Goal: Task Accomplishment & Management: Use online tool/utility

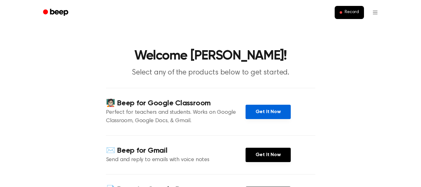
click at [258, 111] on link "Get It Now" at bounding box center [268, 112] width 45 height 14
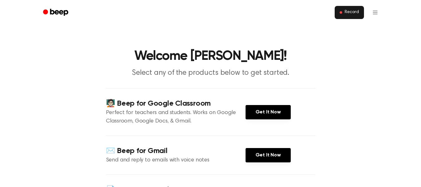
click at [346, 15] on span "Record" at bounding box center [352, 13] width 14 height 6
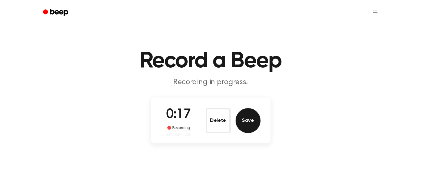
click at [246, 123] on button "Save" at bounding box center [248, 120] width 25 height 25
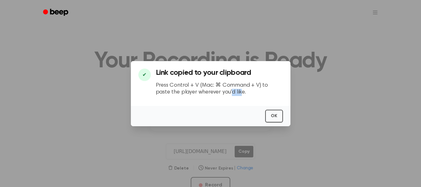
drag, startPoint x: 215, startPoint y: 98, endPoint x: 227, endPoint y: 92, distance: 13.1
click at [227, 92] on div "Link copied to your clipboard Press Control + V (Mac: ⌘ Command + V) to paste t…" at bounding box center [219, 85] width 127 height 32
click at [233, 108] on div "OK" at bounding box center [211, 116] width 160 height 20
click at [269, 117] on button "OK" at bounding box center [274, 116] width 18 height 13
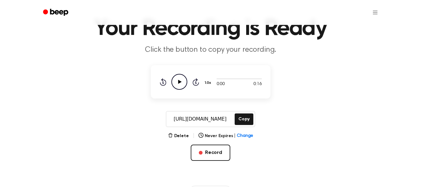
scroll to position [33, 0]
click at [245, 119] on button "Copy" at bounding box center [244, 119] width 18 height 12
click at [179, 134] on button "Delete" at bounding box center [178, 135] width 21 height 7
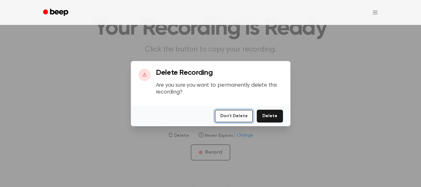
click at [235, 117] on button "Don't Delete" at bounding box center [234, 116] width 38 height 13
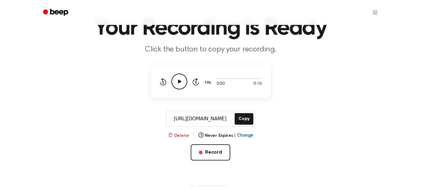
click at [180, 136] on button "Delete" at bounding box center [178, 135] width 21 height 7
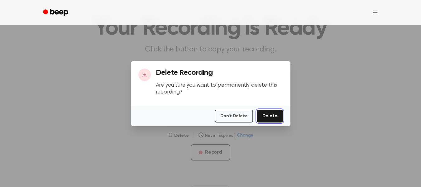
click at [272, 117] on button "Delete" at bounding box center [270, 116] width 26 height 13
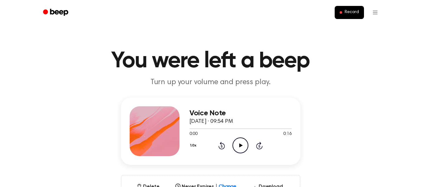
click at [240, 145] on icon at bounding box center [240, 145] width 3 height 4
click at [319, 137] on div "Voice Note September 28, 2025 · 09:54 PM 0:16 0:16 Your browser does not suppor…" at bounding box center [210, 154] width 406 height 112
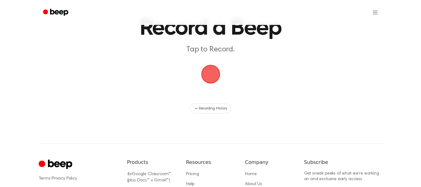
click at [210, 76] on span "button" at bounding box center [210, 74] width 19 height 19
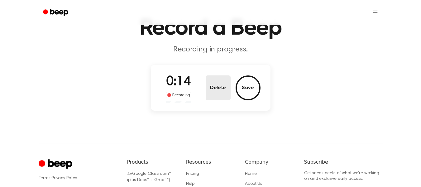
click at [223, 91] on button "Delete" at bounding box center [218, 87] width 25 height 25
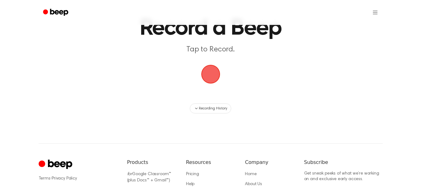
click at [210, 73] on span "button" at bounding box center [210, 74] width 19 height 19
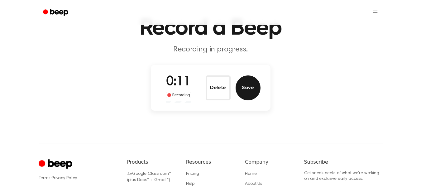
click at [248, 89] on button "Save" at bounding box center [248, 87] width 25 height 25
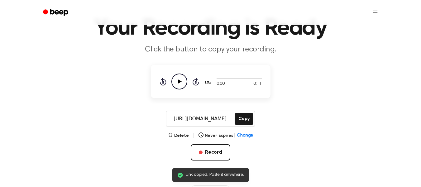
click at [182, 82] on icon "Play Audio" at bounding box center [179, 82] width 16 height 16
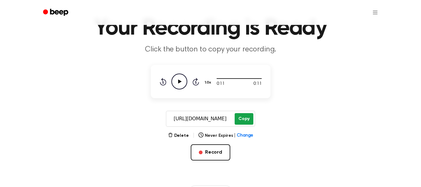
click at [248, 118] on button "Copy" at bounding box center [244, 119] width 18 height 12
drag, startPoint x: 204, startPoint y: 152, endPoint x: 263, endPoint y: 164, distance: 60.4
click at [263, 164] on div "Delete | Never Expires | Change Record" at bounding box center [211, 156] width 120 height 49
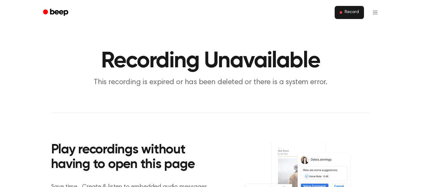
click at [353, 16] on button "Record" at bounding box center [349, 12] width 29 height 13
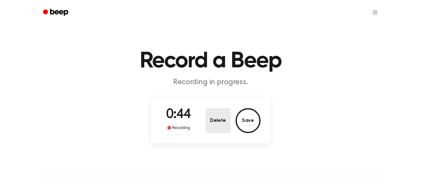
click at [212, 124] on button "Delete" at bounding box center [218, 120] width 25 height 25
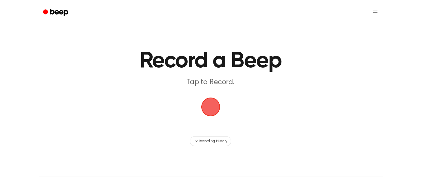
drag, startPoint x: 280, startPoint y: 158, endPoint x: 239, endPoint y: 31, distance: 133.1
click at [239, 31] on main "Record a Beep Tap to Record. Recording History" at bounding box center [210, 73] width 421 height 146
drag, startPoint x: 344, startPoint y: 0, endPoint x: 302, endPoint y: 143, distance: 148.6
click at [302, 143] on div "Recording History" at bounding box center [210, 141] width 359 height 10
click at [212, 113] on span "button" at bounding box center [210, 106] width 17 height 17
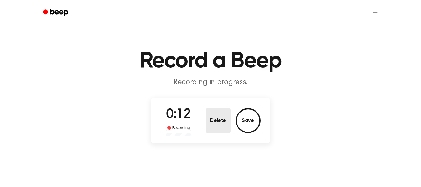
click at [223, 121] on button "Delete" at bounding box center [218, 120] width 25 height 25
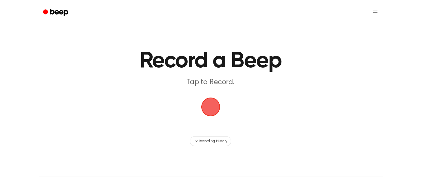
click at [210, 109] on span "button" at bounding box center [210, 106] width 17 height 17
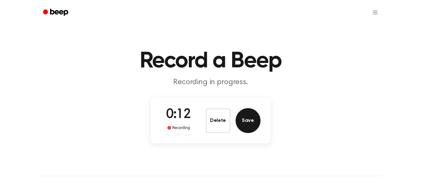
click at [244, 119] on button "Save" at bounding box center [248, 120] width 25 height 25
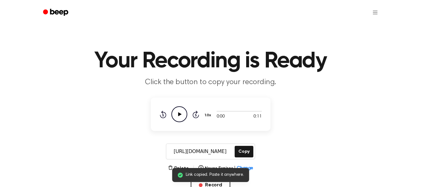
click at [183, 118] on icon "Play Audio" at bounding box center [179, 114] width 16 height 16
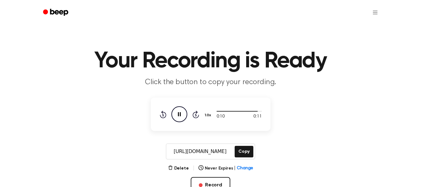
click at [271, 134] on main "Your Recording is Ready Click the button to copy your recording. 0:10 0:11 1.0x…" at bounding box center [210, 114] width 421 height 228
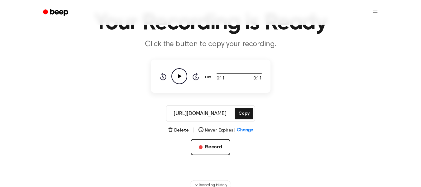
scroll to position [39, 0]
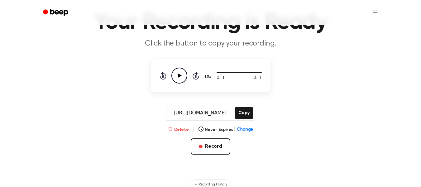
click at [186, 130] on button "Delete" at bounding box center [178, 130] width 21 height 7
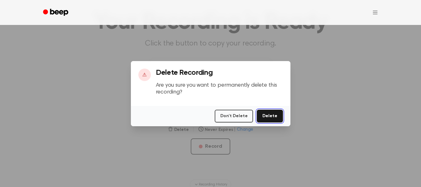
click at [269, 116] on button "Delete" at bounding box center [270, 116] width 26 height 13
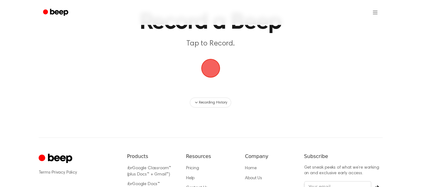
click at [211, 66] on span "button" at bounding box center [210, 68] width 17 height 17
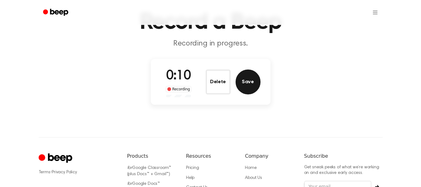
click at [250, 81] on button "Save" at bounding box center [248, 82] width 25 height 25
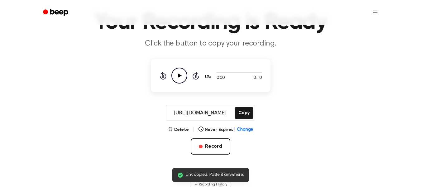
click at [179, 77] on icon at bounding box center [179, 76] width 3 height 4
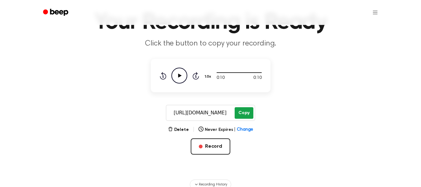
click at [248, 113] on button "Copy" at bounding box center [244, 113] width 18 height 12
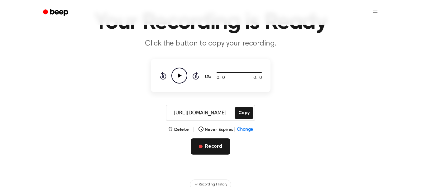
click at [209, 148] on button "Record" at bounding box center [211, 146] width 40 height 16
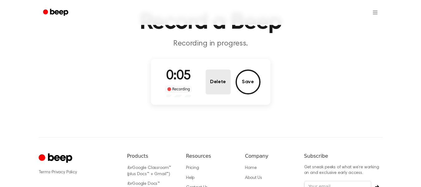
click at [216, 88] on button "Delete" at bounding box center [218, 82] width 25 height 25
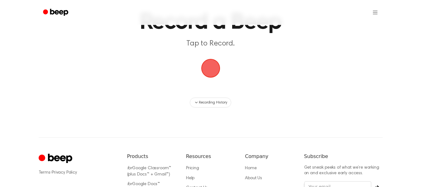
click at [210, 67] on span "button" at bounding box center [210, 68] width 19 height 19
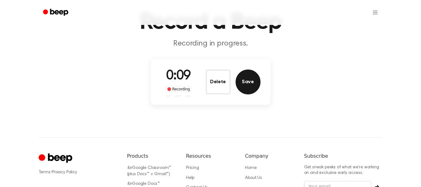
click at [248, 84] on button "Save" at bounding box center [248, 82] width 25 height 25
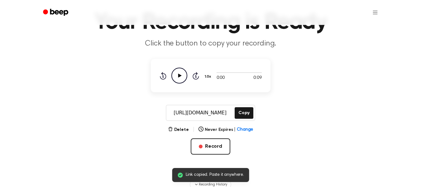
click at [177, 75] on icon "Play Audio" at bounding box center [179, 76] width 16 height 16
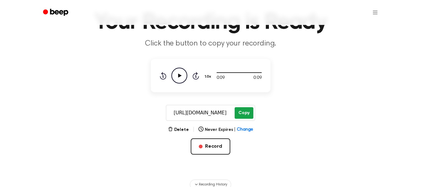
click at [248, 112] on button "Copy" at bounding box center [244, 113] width 18 height 12
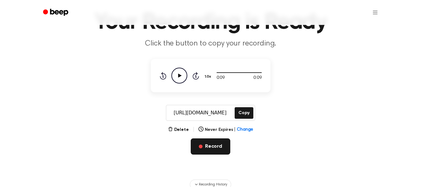
click at [208, 151] on button "Record" at bounding box center [211, 146] width 40 height 16
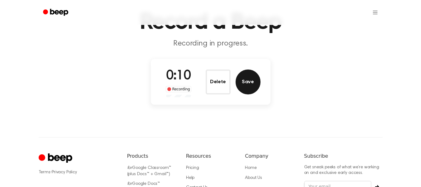
click at [250, 84] on button "Save" at bounding box center [248, 82] width 25 height 25
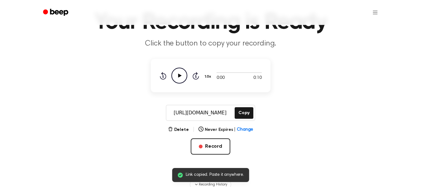
click at [181, 79] on icon "Play Audio" at bounding box center [179, 76] width 16 height 16
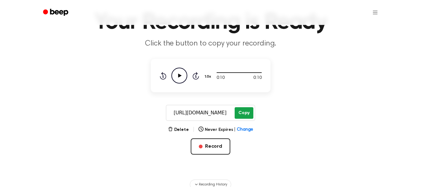
click at [242, 114] on button "Copy" at bounding box center [244, 113] width 18 height 12
drag, startPoint x: 180, startPoint y: 74, endPoint x: 142, endPoint y: 100, distance: 45.9
click at [142, 100] on main "Your Recording is Ready Click the button to copy your recording. 0:10 0:10 1.0x…" at bounding box center [210, 75] width 421 height 228
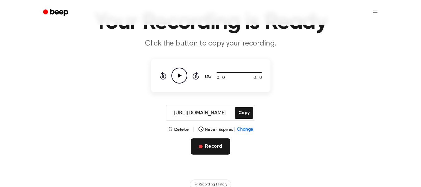
click at [211, 149] on button "Record" at bounding box center [211, 146] width 40 height 16
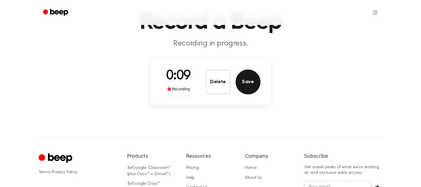
click at [249, 79] on button "Save" at bounding box center [248, 82] width 25 height 25
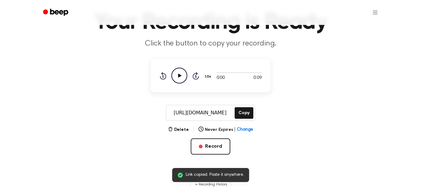
click at [178, 72] on icon "Play Audio" at bounding box center [179, 76] width 16 height 16
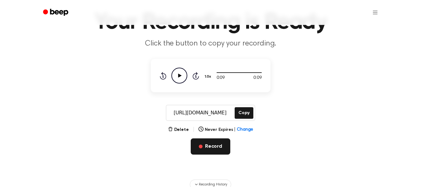
click at [212, 144] on button "Record" at bounding box center [211, 146] width 40 height 16
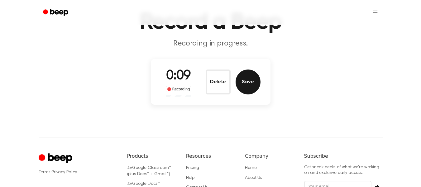
click at [250, 90] on button "Save" at bounding box center [248, 82] width 25 height 25
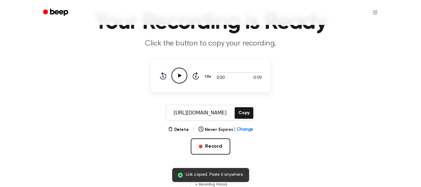
click at [180, 78] on icon "Play Audio" at bounding box center [179, 76] width 16 height 16
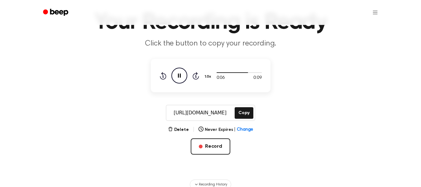
click at [182, 126] on main "Your Recording is Ready Click the button to copy your recording. 0:06 0:09 1.0x…" at bounding box center [210, 75] width 421 height 228
click at [210, 147] on button "Record" at bounding box center [211, 146] width 40 height 16
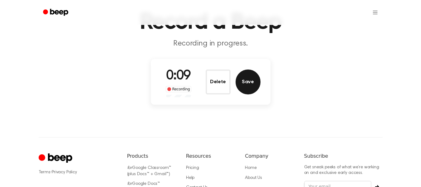
click at [248, 79] on button "Save" at bounding box center [248, 82] width 25 height 25
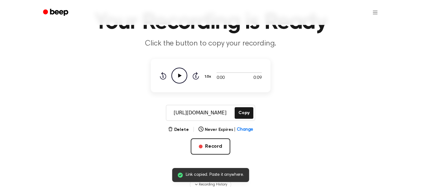
click at [177, 77] on icon "Play Audio" at bounding box center [179, 76] width 16 height 16
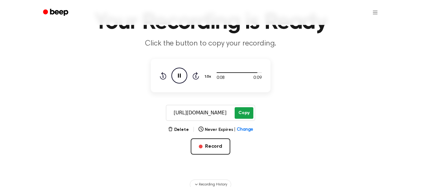
click at [245, 113] on button "Copy" at bounding box center [244, 113] width 18 height 12
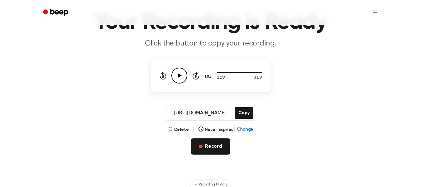
click at [203, 142] on button "Record" at bounding box center [211, 146] width 40 height 16
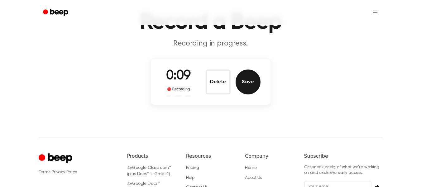
click at [246, 87] on button "Save" at bounding box center [248, 82] width 25 height 25
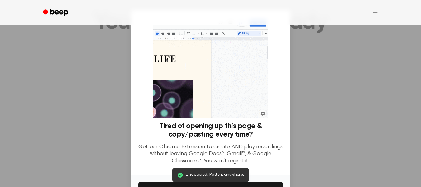
scroll to position [40, 0]
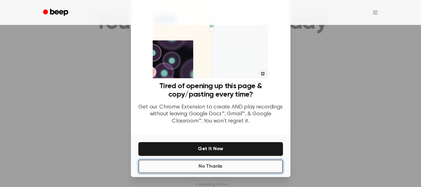
click at [264, 169] on button "No Thanks" at bounding box center [210, 167] width 145 height 14
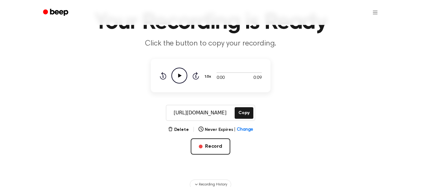
click at [183, 74] on icon "Play Audio" at bounding box center [179, 76] width 16 height 16
click at [246, 115] on button "Copy" at bounding box center [244, 113] width 18 height 12
click at [206, 149] on button "Record" at bounding box center [211, 146] width 40 height 16
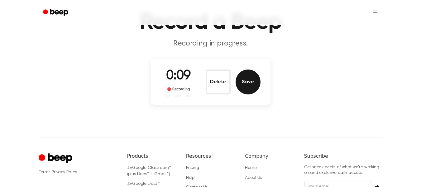
click at [248, 82] on button "Save" at bounding box center [248, 82] width 25 height 25
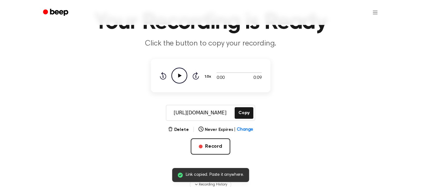
click at [179, 79] on icon "Play Audio" at bounding box center [179, 76] width 16 height 16
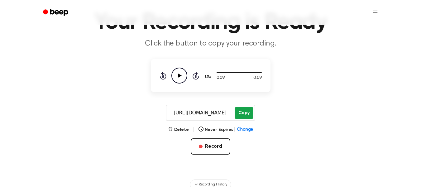
click at [242, 114] on button "Copy" at bounding box center [244, 113] width 18 height 12
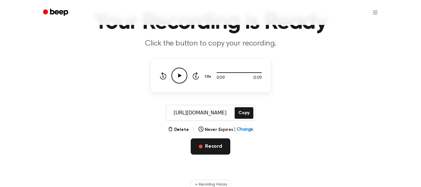
click at [209, 153] on button "Record" at bounding box center [211, 146] width 40 height 16
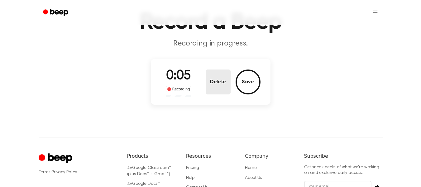
click at [221, 87] on button "Delete" at bounding box center [218, 82] width 25 height 25
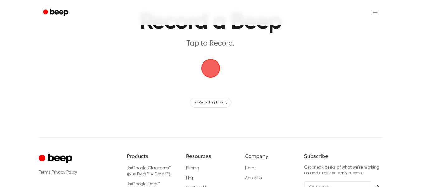
click at [210, 70] on span "button" at bounding box center [210, 68] width 19 height 19
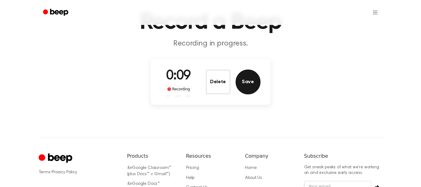
click at [251, 88] on button "Save" at bounding box center [248, 82] width 25 height 25
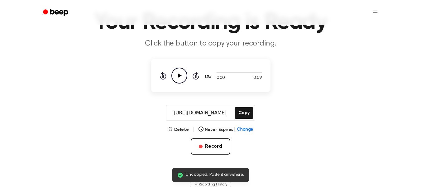
click at [177, 74] on icon "Play Audio" at bounding box center [179, 76] width 16 height 16
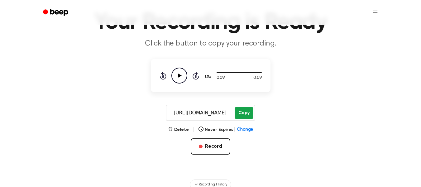
click at [242, 113] on button "Copy" at bounding box center [244, 113] width 18 height 12
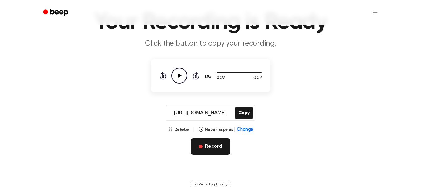
click at [204, 143] on button "Record" at bounding box center [211, 146] width 40 height 16
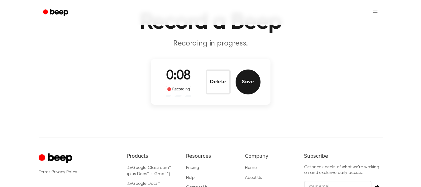
click at [250, 83] on button "Save" at bounding box center [248, 82] width 25 height 25
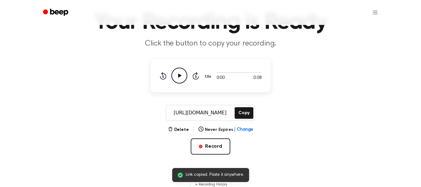
click at [174, 76] on icon "Play Audio" at bounding box center [179, 76] width 16 height 16
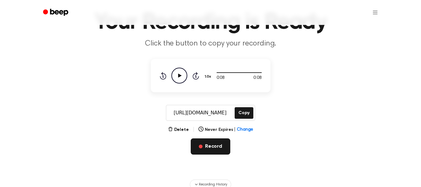
click at [203, 145] on button "Record" at bounding box center [211, 146] width 40 height 16
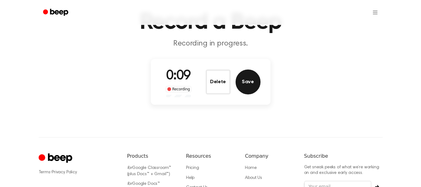
click at [251, 80] on button "Save" at bounding box center [248, 82] width 25 height 25
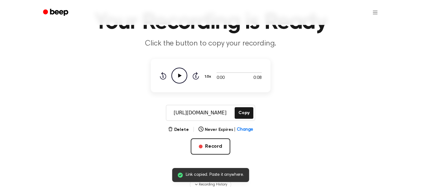
click at [178, 75] on icon at bounding box center [179, 76] width 3 height 4
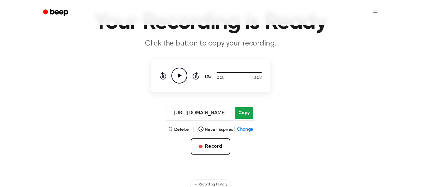
click at [244, 110] on button "Copy" at bounding box center [244, 113] width 18 height 12
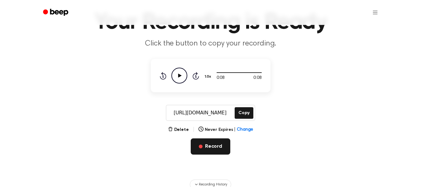
click at [206, 150] on button "Record" at bounding box center [211, 146] width 40 height 16
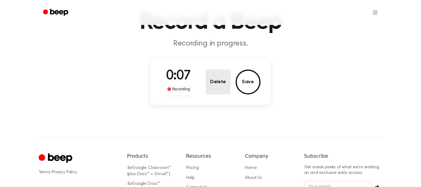
click at [216, 86] on button "Delete" at bounding box center [218, 82] width 25 height 25
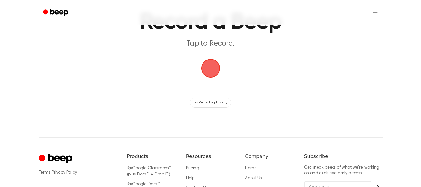
click at [215, 69] on span "button" at bounding box center [210, 68] width 20 height 20
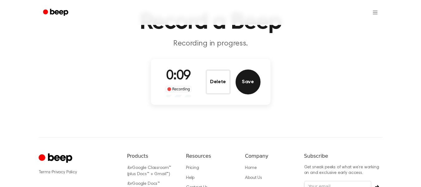
click at [252, 81] on button "Save" at bounding box center [248, 82] width 25 height 25
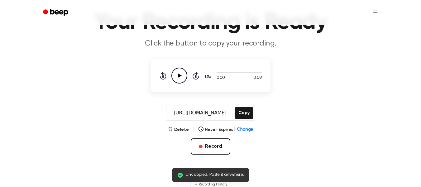
click at [181, 74] on icon "Play Audio" at bounding box center [179, 76] width 16 height 16
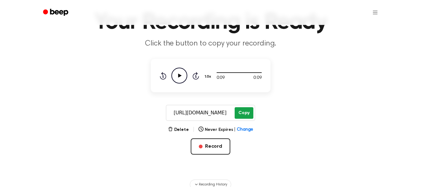
click at [245, 111] on button "Copy" at bounding box center [244, 113] width 18 height 12
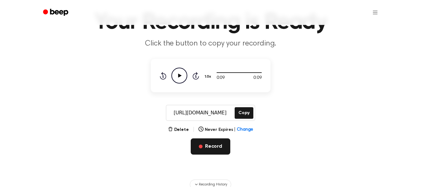
click at [210, 146] on button "Record" at bounding box center [211, 146] width 40 height 16
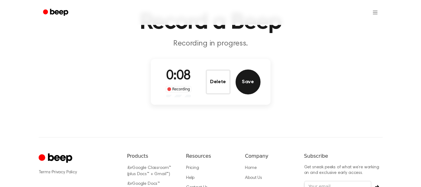
click at [247, 82] on button "Save" at bounding box center [248, 82] width 25 height 25
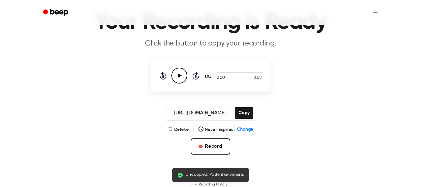
click at [181, 76] on icon "Play Audio" at bounding box center [179, 76] width 16 height 16
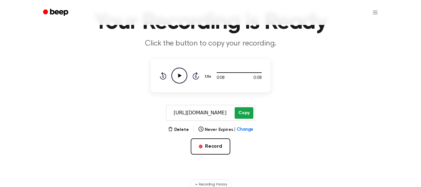
click at [240, 113] on button "Copy" at bounding box center [244, 113] width 18 height 12
click at [212, 138] on div "Delete | Never Expires | Change Record" at bounding box center [211, 150] width 120 height 49
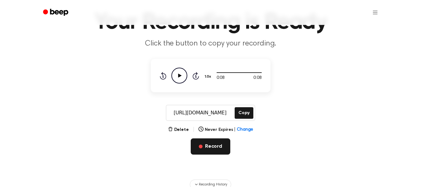
click at [209, 142] on button "Record" at bounding box center [211, 146] width 40 height 16
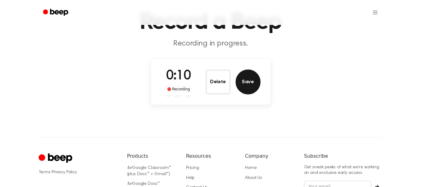
click at [248, 81] on button "Save" at bounding box center [248, 82] width 25 height 25
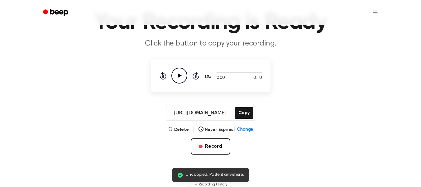
click at [178, 77] on icon "Play Audio" at bounding box center [179, 76] width 16 height 16
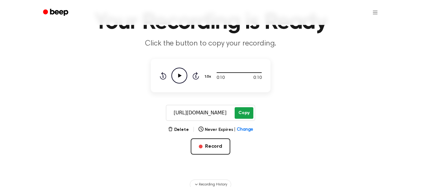
click at [244, 117] on button "Copy" at bounding box center [244, 113] width 18 height 12
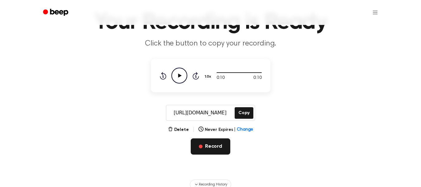
click at [212, 147] on button "Record" at bounding box center [211, 146] width 40 height 16
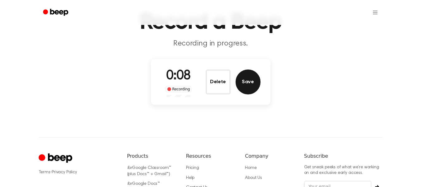
click at [245, 81] on button "Save" at bounding box center [248, 82] width 25 height 25
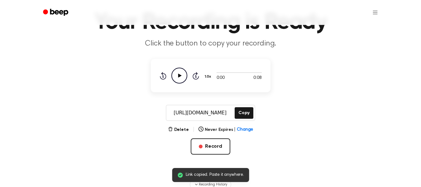
click at [180, 80] on icon "Play Audio" at bounding box center [179, 76] width 16 height 16
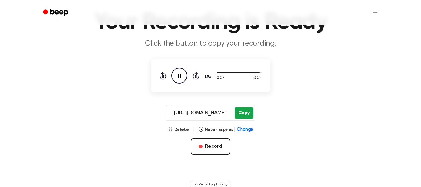
click at [245, 114] on button "Copy" at bounding box center [244, 113] width 18 height 12
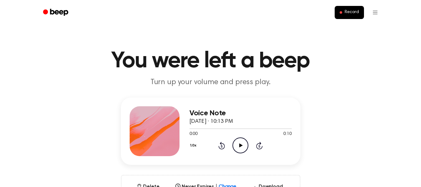
click at [242, 145] on icon "Play Audio" at bounding box center [241, 145] width 16 height 16
click at [241, 144] on icon at bounding box center [240, 145] width 3 height 4
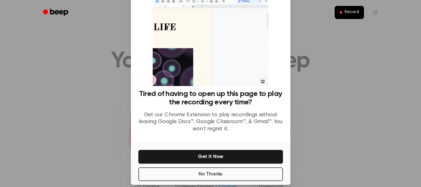
scroll to position [40, 0]
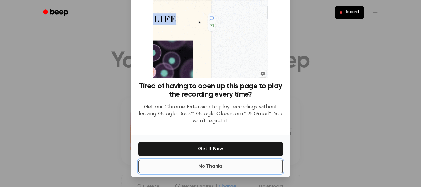
click at [216, 166] on button "No Thanks" at bounding box center [210, 167] width 145 height 14
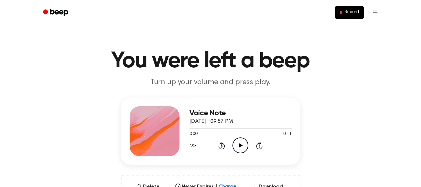
click at [243, 144] on icon "Play Audio" at bounding box center [241, 145] width 16 height 16
click at [241, 146] on icon at bounding box center [240, 145] width 3 height 4
click at [240, 146] on icon at bounding box center [240, 145] width 3 height 4
